Goal: Information Seeking & Learning: Learn about a topic

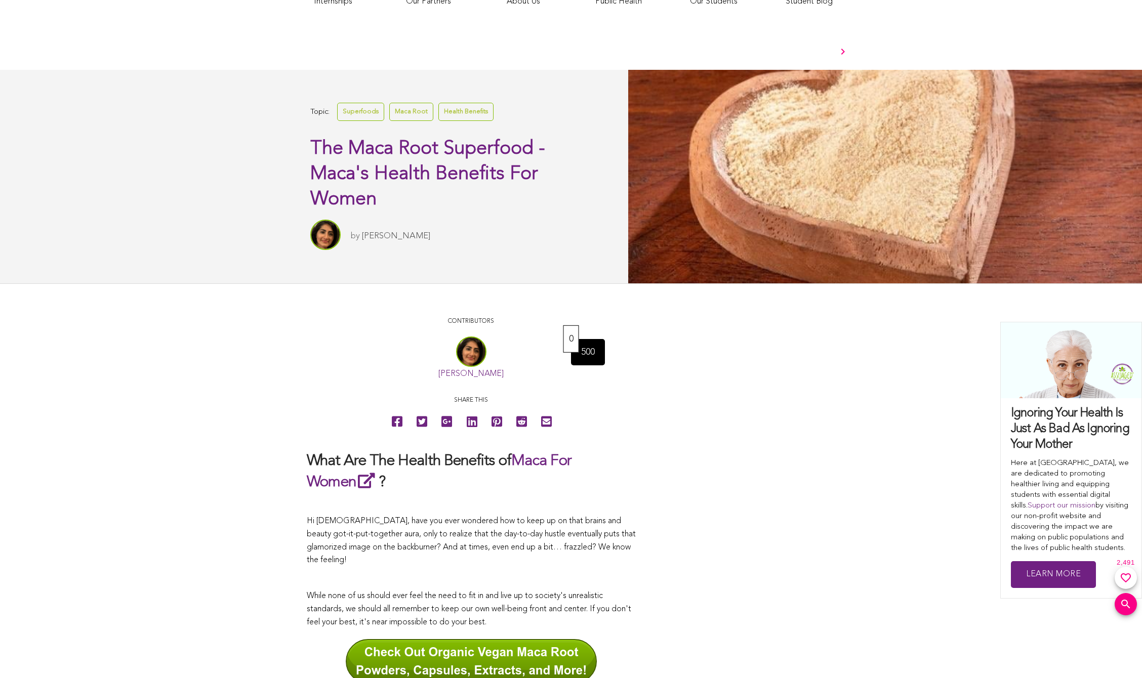
scroll to position [354, 0]
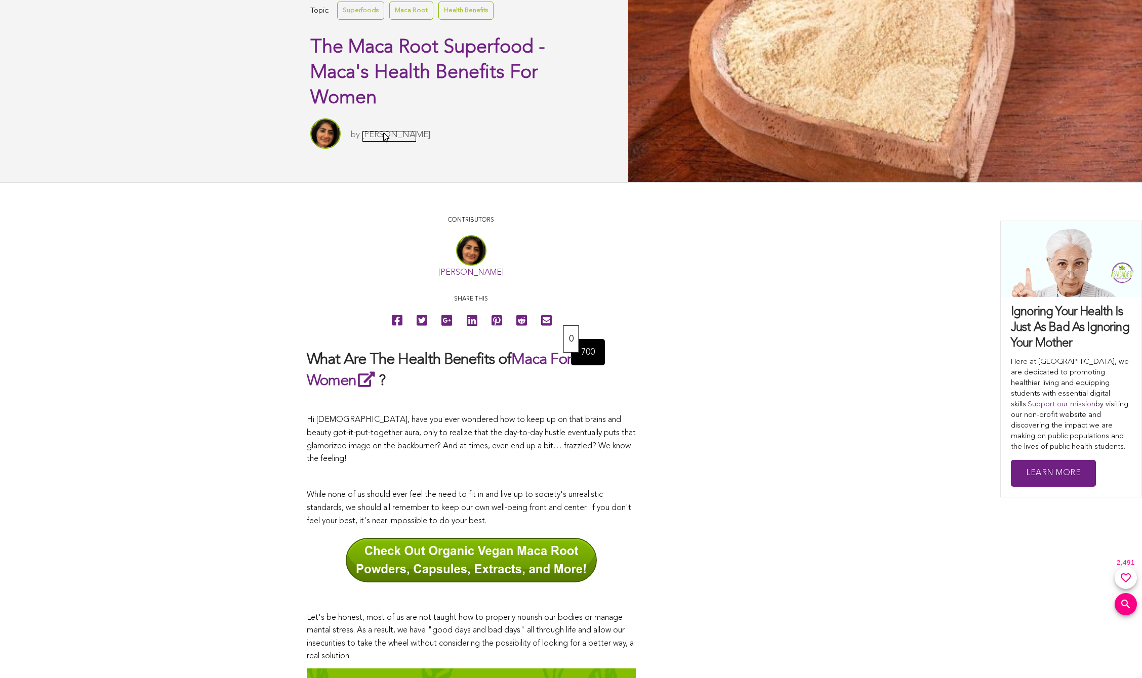
click at [384, 134] on link "[PERSON_NAME]" at bounding box center [396, 135] width 68 height 9
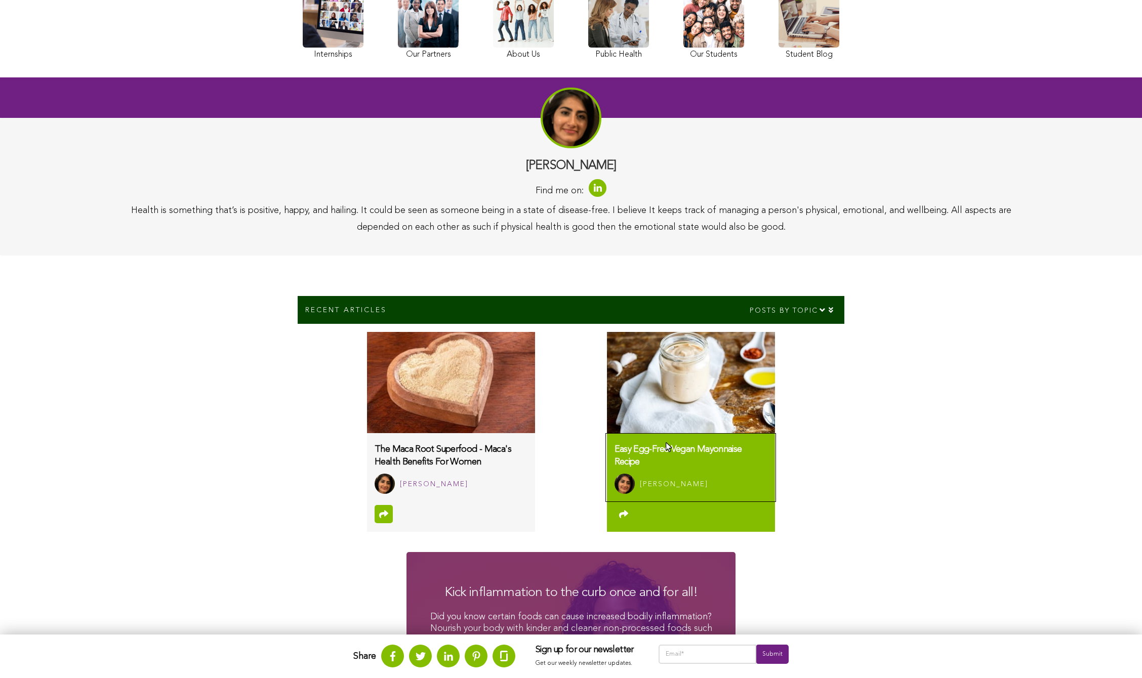
click at [665, 444] on h3 "Easy Egg-Free Vegan Mayonnaise Recipe" at bounding box center [691, 456] width 153 height 25
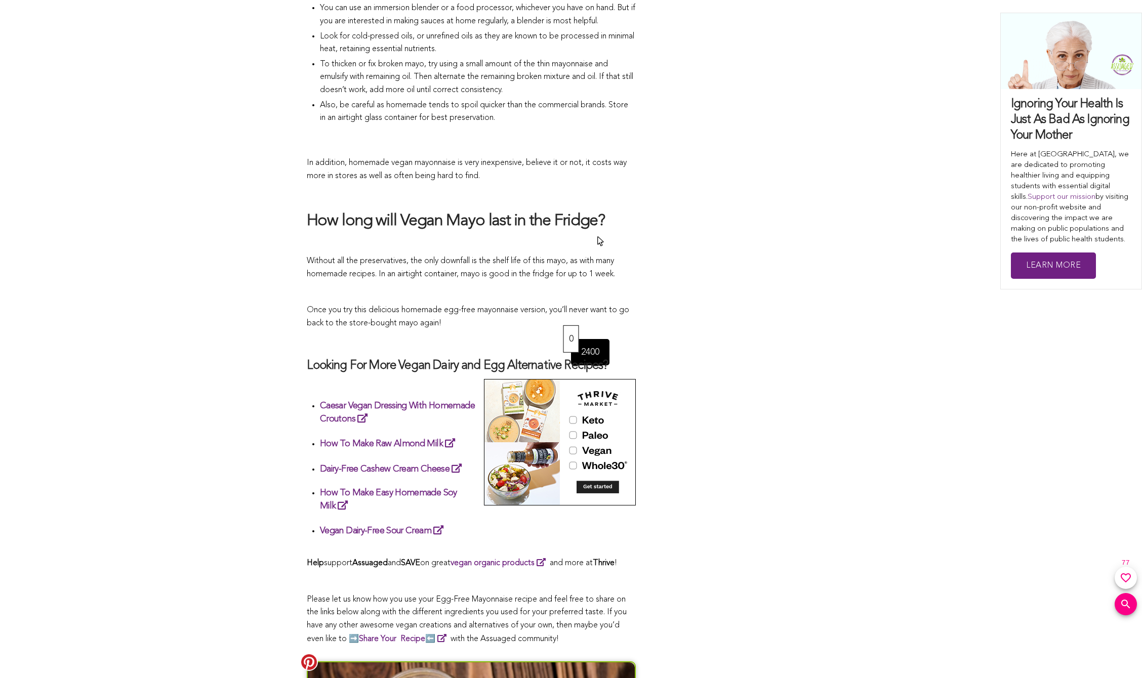
scroll to position [1215, 0]
